Goal: Task Accomplishment & Management: Manage account settings

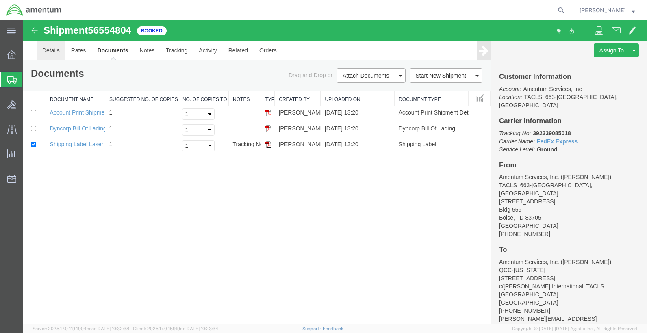
click at [46, 52] on link "Details" at bounding box center [51, 51] width 29 height 20
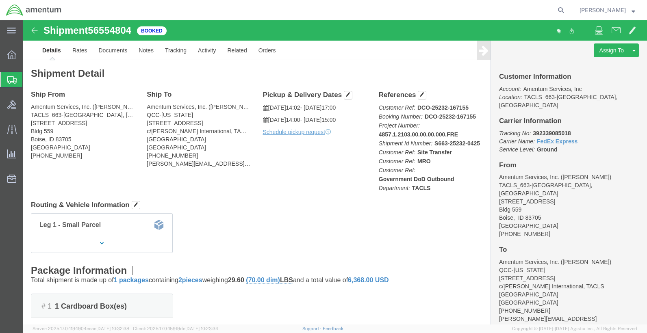
click at [9, 78] on icon at bounding box center [12, 79] width 10 height 7
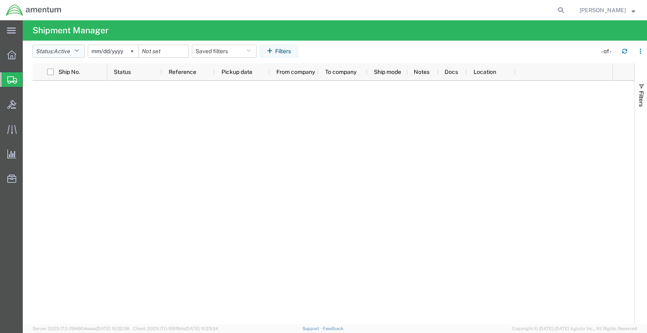
click at [85, 53] on button "Status: Active" at bounding box center [59, 51] width 52 height 13
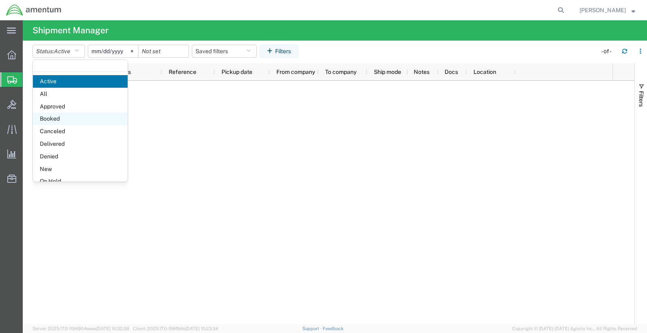
click at [56, 117] on span "Booked" at bounding box center [80, 119] width 95 height 13
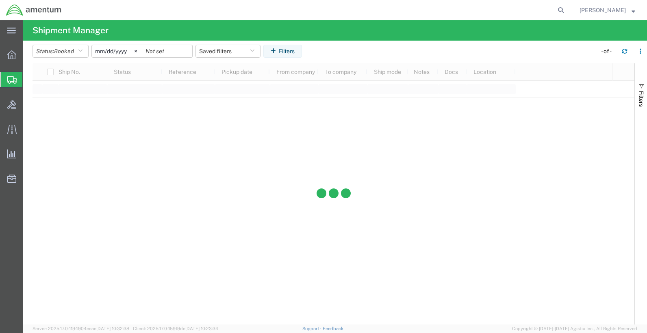
click at [120, 54] on input "[DATE]" at bounding box center [117, 51] width 50 height 12
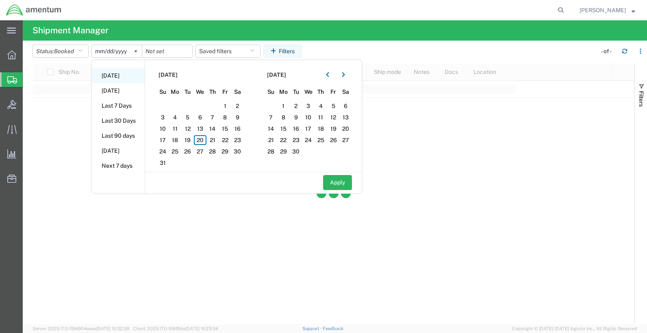
click at [121, 74] on li "[DATE]" at bounding box center [118, 75] width 53 height 15
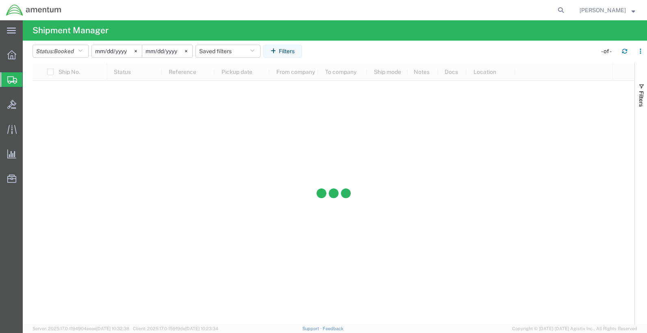
type input "[DATE]"
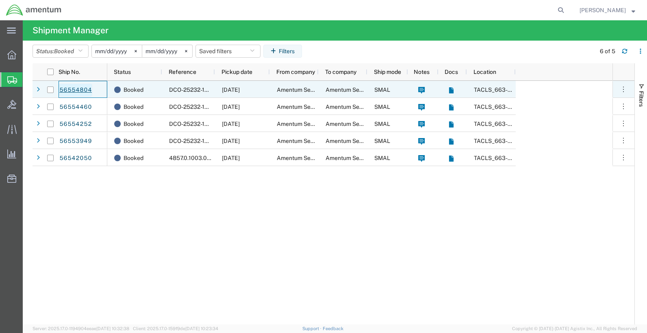
click at [74, 90] on link "56554804" at bounding box center [75, 90] width 33 height 13
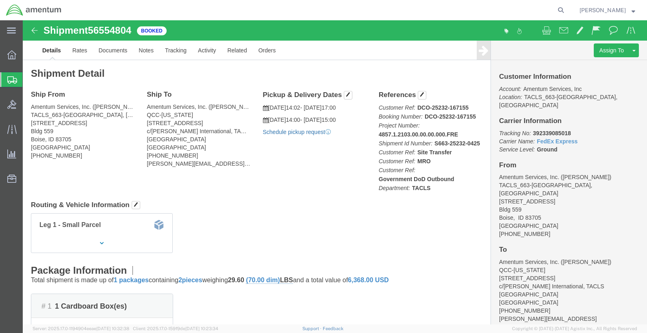
click link "Schedule pickup request"
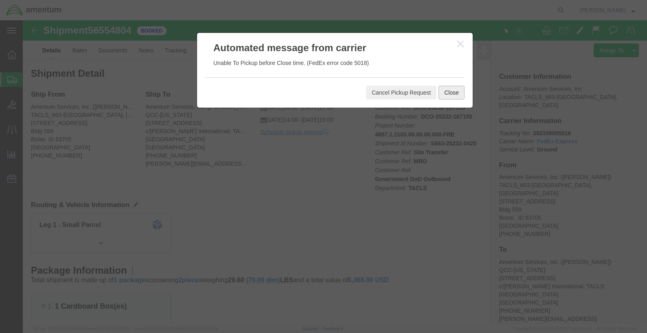
click button "Close"
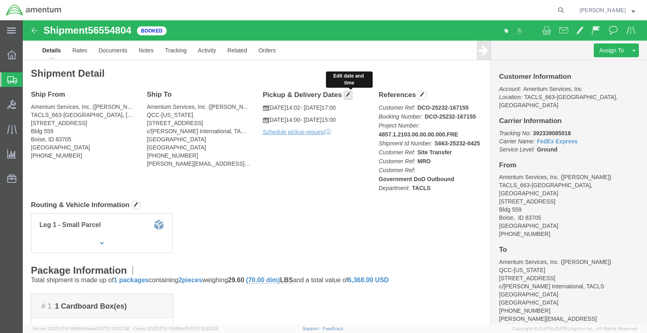
click span "button"
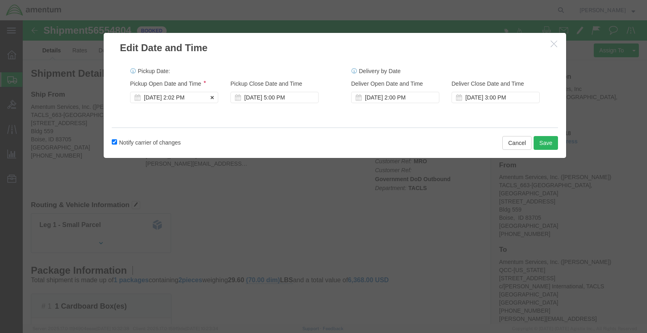
click div "[DATE] 2:02 PM"
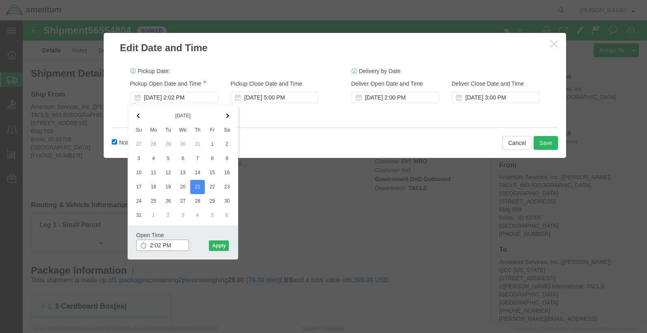
click input "2:02 PM"
click div "Open Time 8:00 PM"
click input "8:00 PM"
type input "8:00 AM"
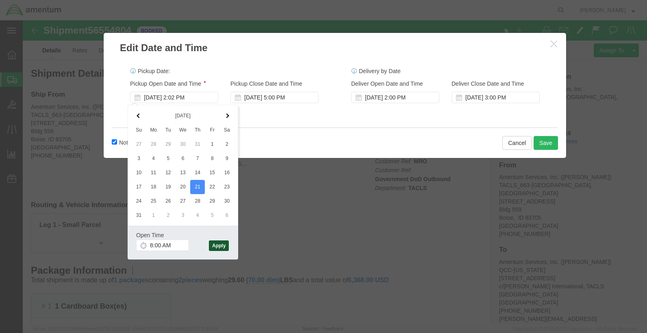
click button "Apply"
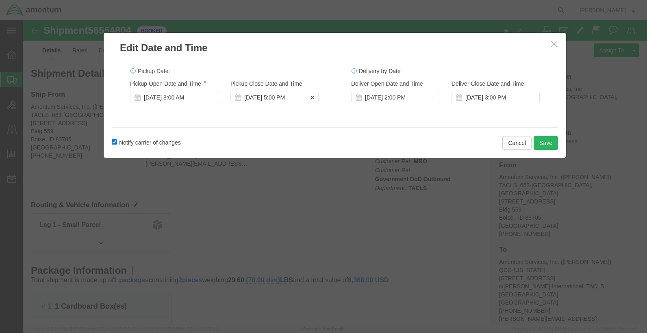
click div "[DATE] 5:00 PM"
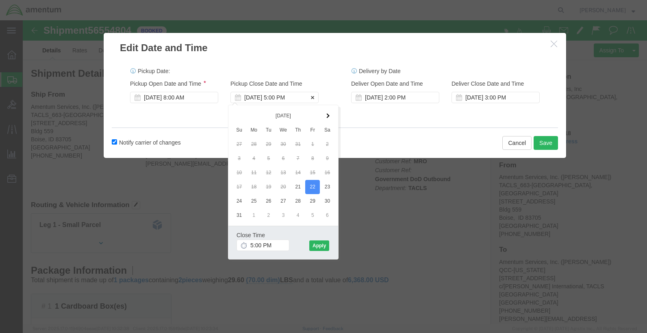
click div "[DATE] 5:00 PM"
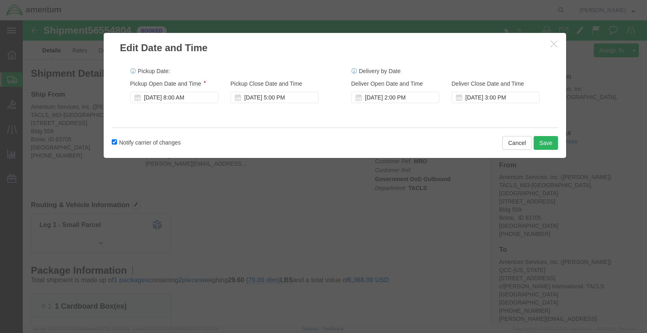
click div "Pickup Date: Pickup Start Date Pickup Start Time Pickup Open Date and Time [DAT…"
click button "Save"
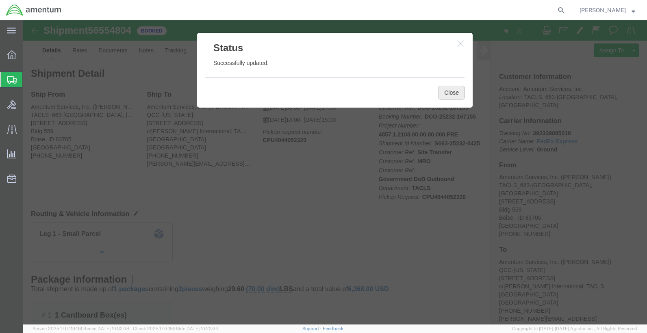
click button "Close"
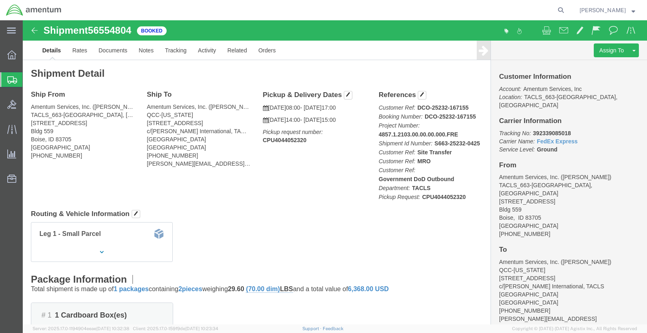
click at [20, 81] on div at bounding box center [11, 79] width 23 height 15
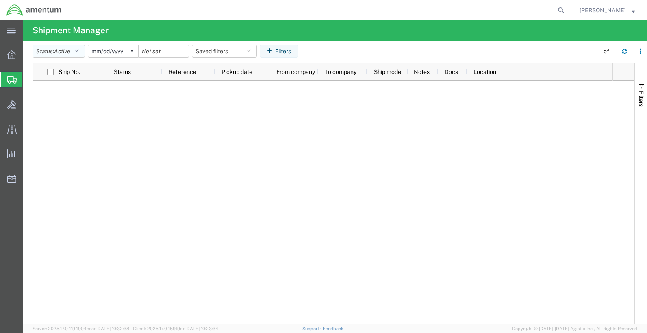
click at [82, 46] on button "Status: Active" at bounding box center [59, 51] width 52 height 13
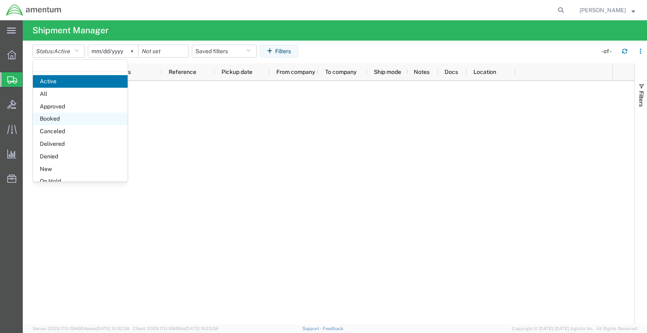
click at [62, 121] on span "Booked" at bounding box center [80, 119] width 95 height 13
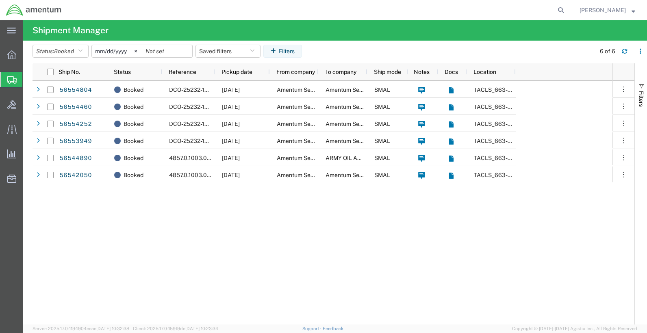
click at [104, 52] on input "[DATE]" at bounding box center [117, 51] width 50 height 12
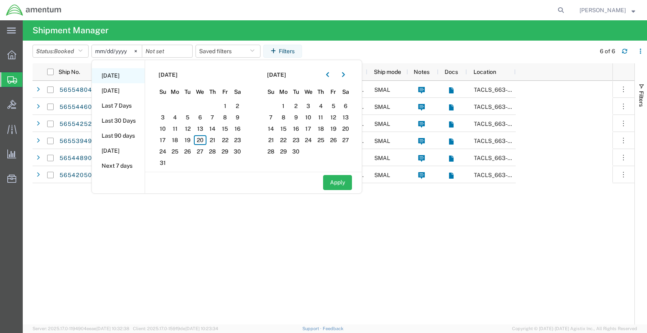
click at [113, 77] on li "[DATE]" at bounding box center [118, 75] width 53 height 15
type input "[DATE]"
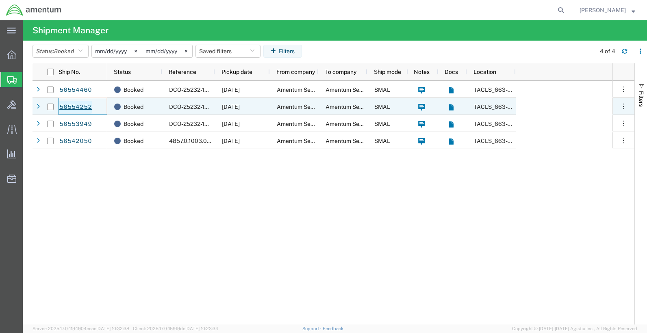
click at [89, 109] on link "56554252" at bounding box center [75, 107] width 33 height 13
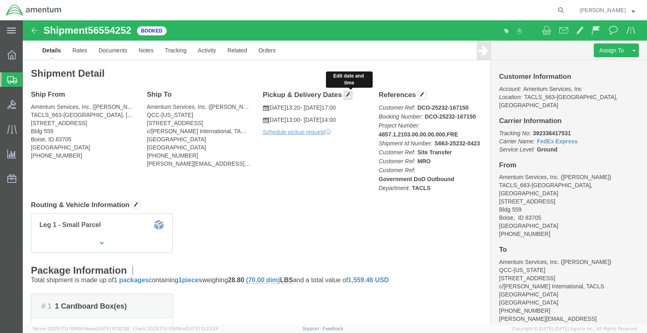
click button "button"
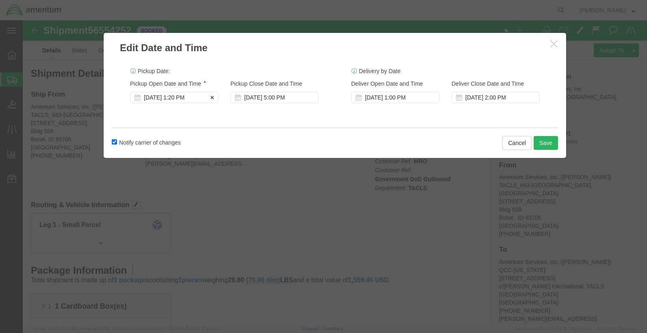
click div "[DATE] 1:20 PM"
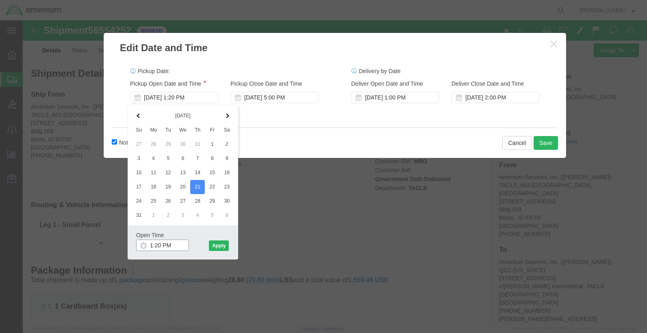
click input "1:20 PM"
type input "8:00 AM"
click button "Apply"
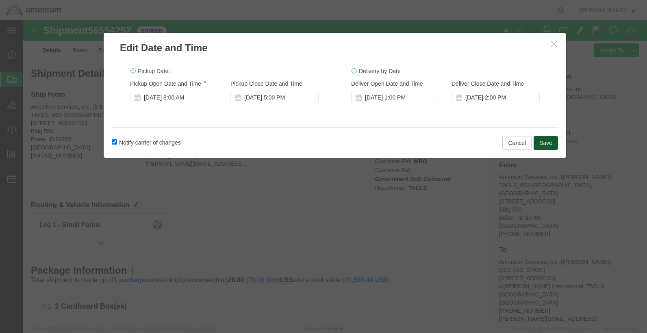
click button "Save"
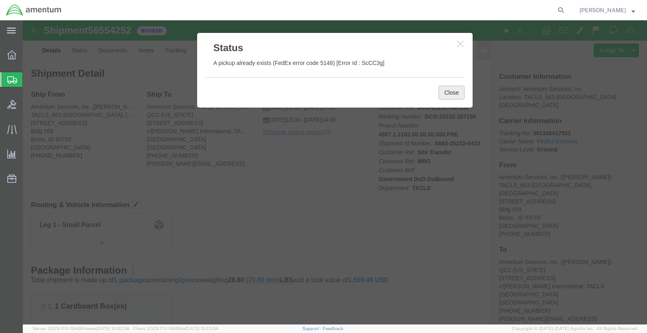
click button "Close"
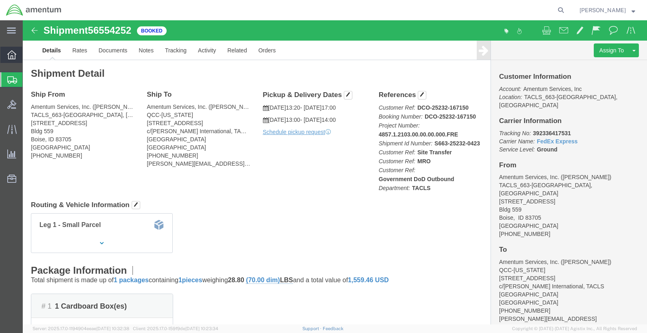
click at [13, 61] on div at bounding box center [11, 55] width 23 height 16
